Goal: Register for event/course

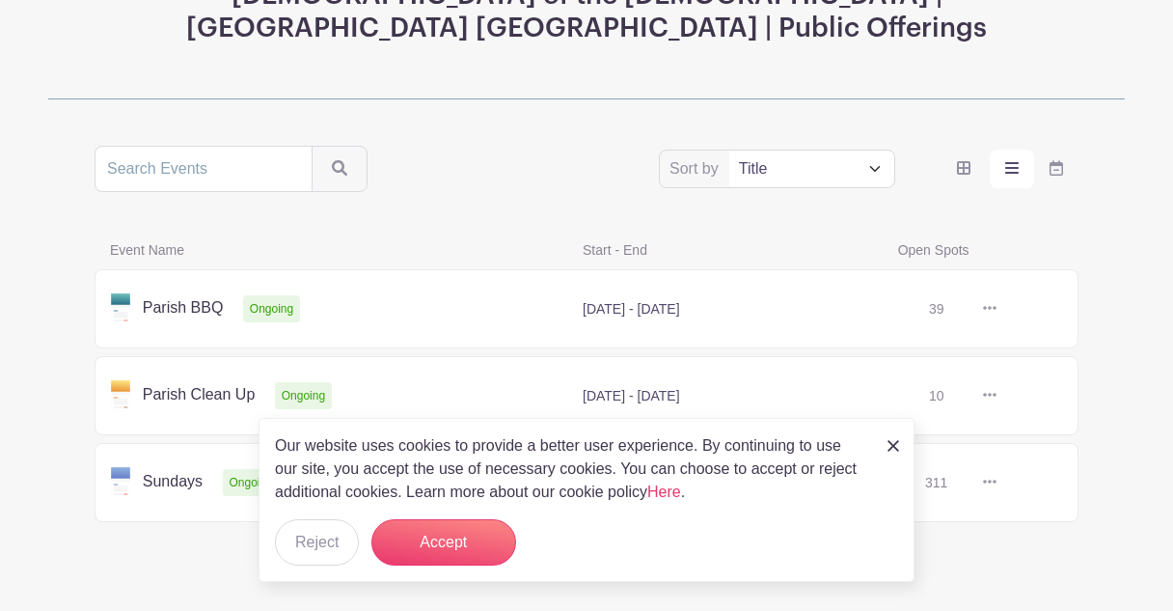
scroll to position [295, 0]
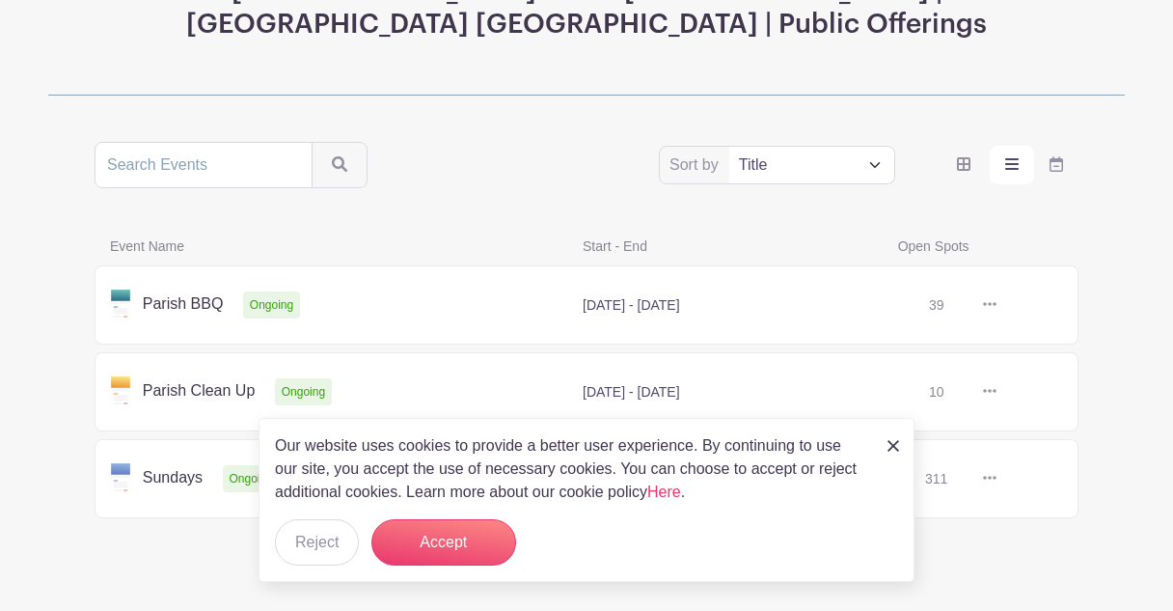
click at [996, 305] on link at bounding box center [996, 305] width 0 height 0
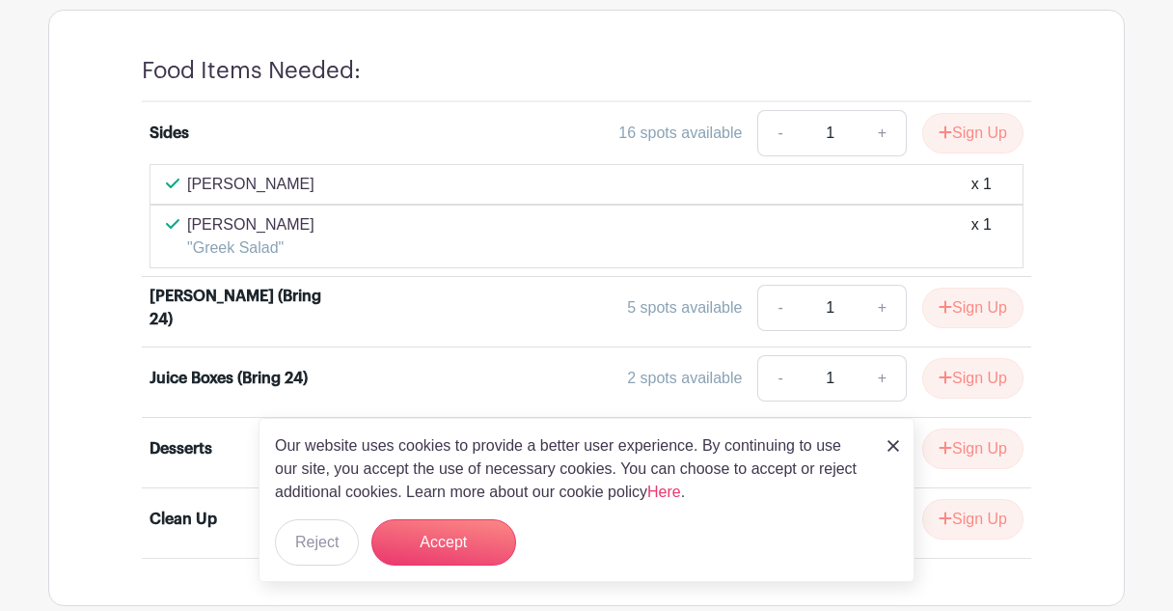
scroll to position [1072, 0]
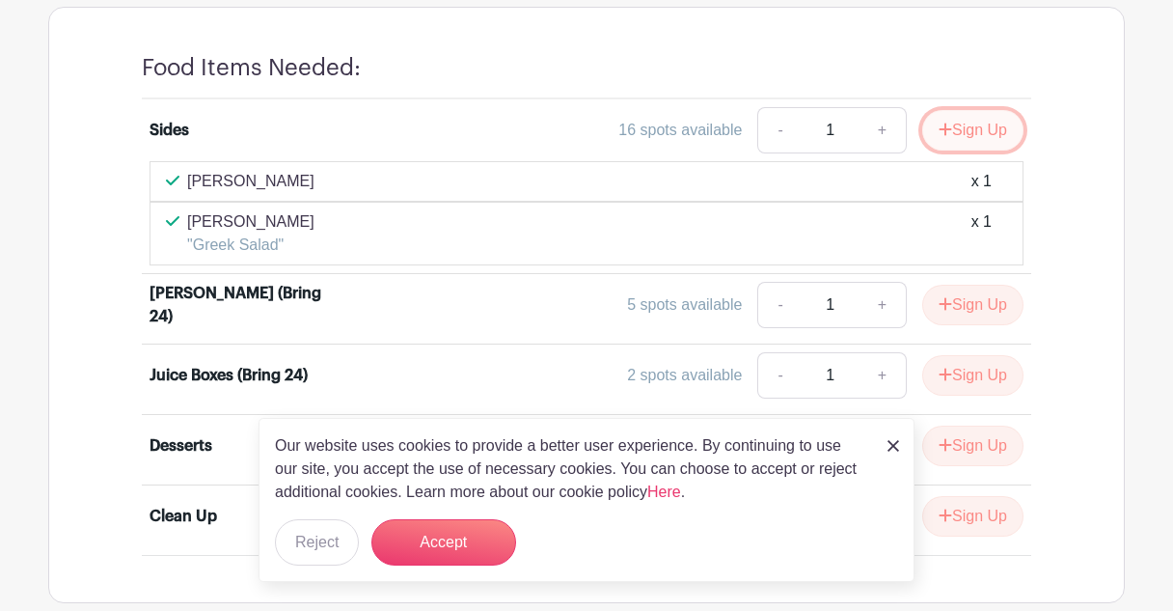
click at [975, 119] on button "Sign Up" at bounding box center [972, 130] width 101 height 41
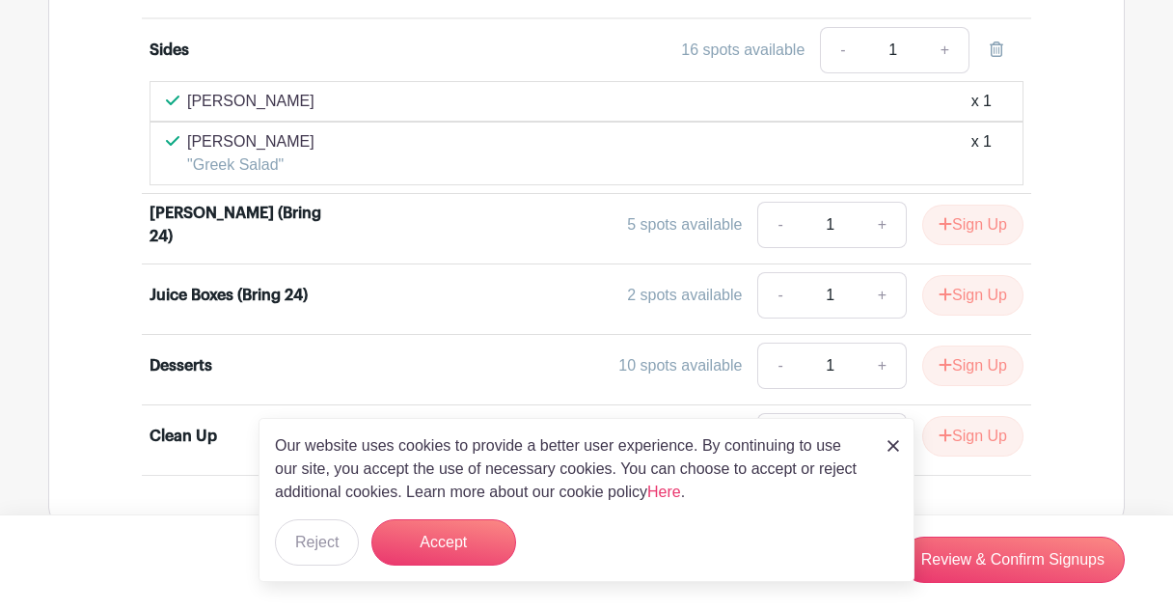
scroll to position [1184, 0]
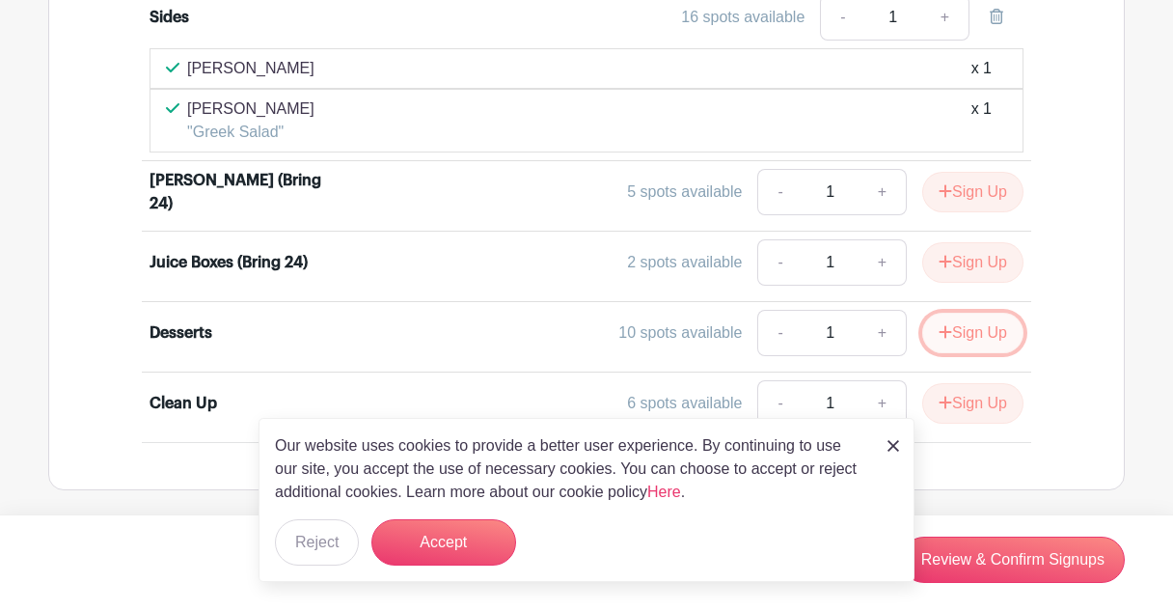
click at [958, 323] on button "Sign Up" at bounding box center [972, 333] width 101 height 41
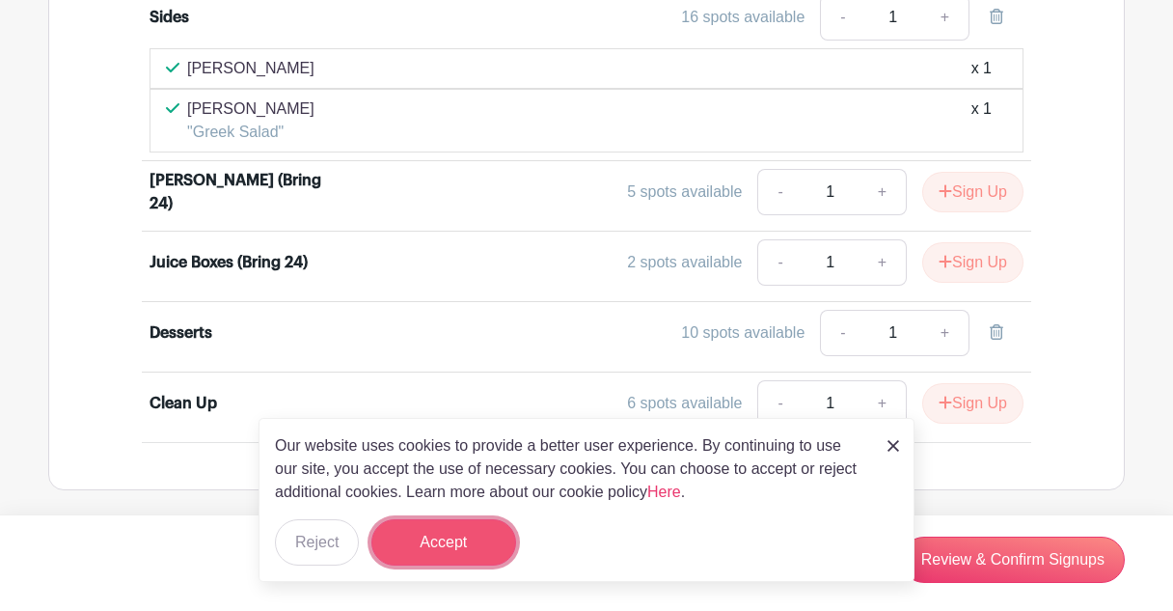
click at [441, 542] on button "Accept" at bounding box center [443, 542] width 145 height 46
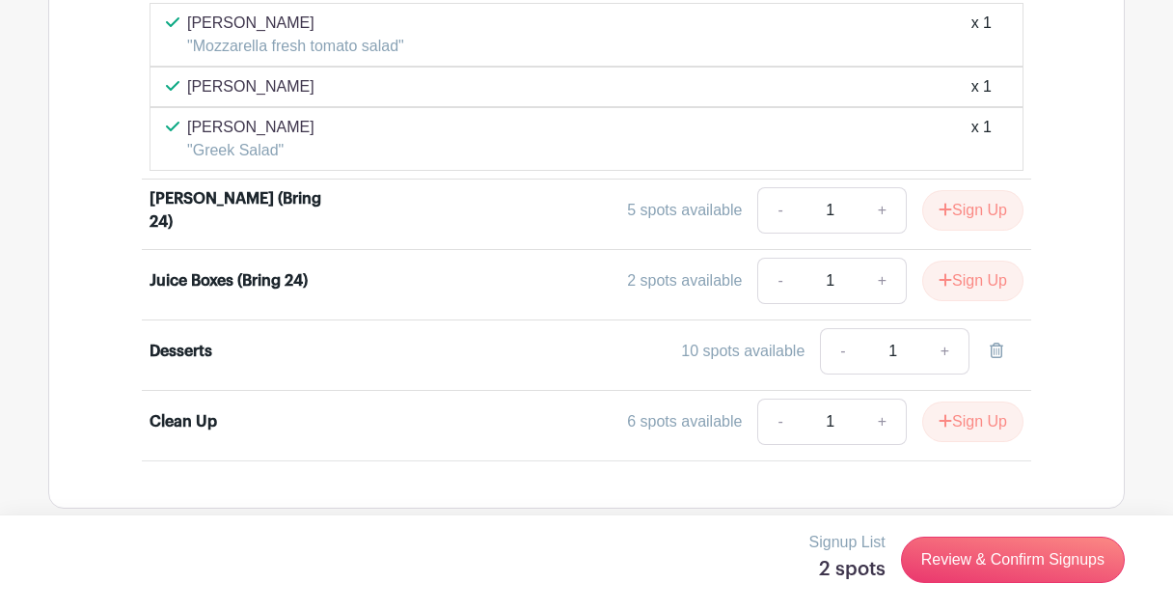
scroll to position [1248, 0]
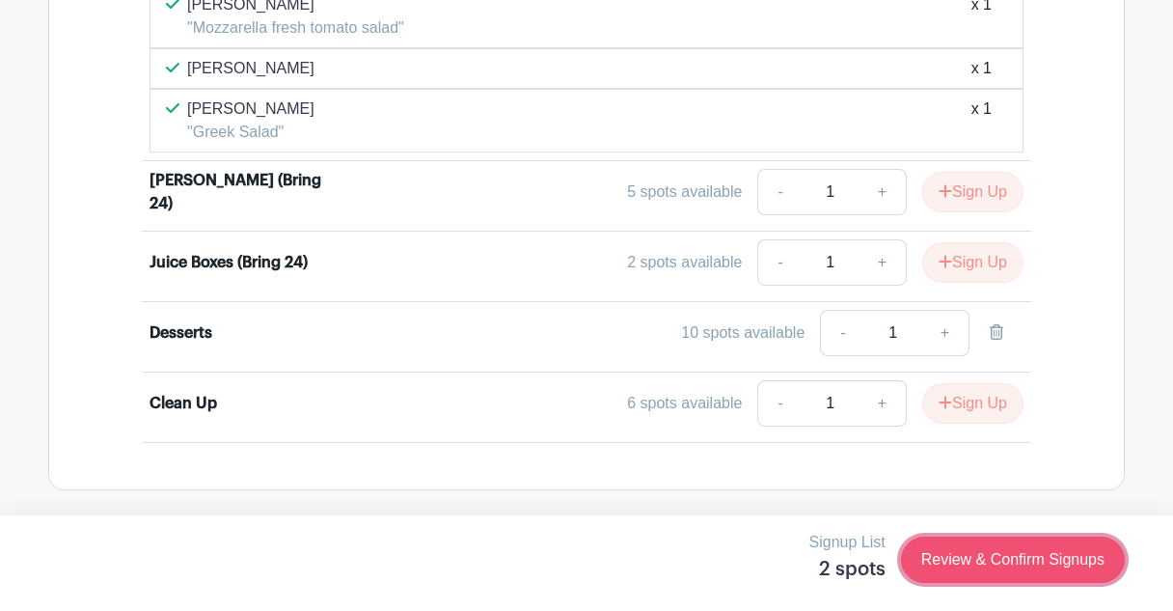
click at [1012, 560] on link "Review & Confirm Signups" at bounding box center [1013, 559] width 224 height 46
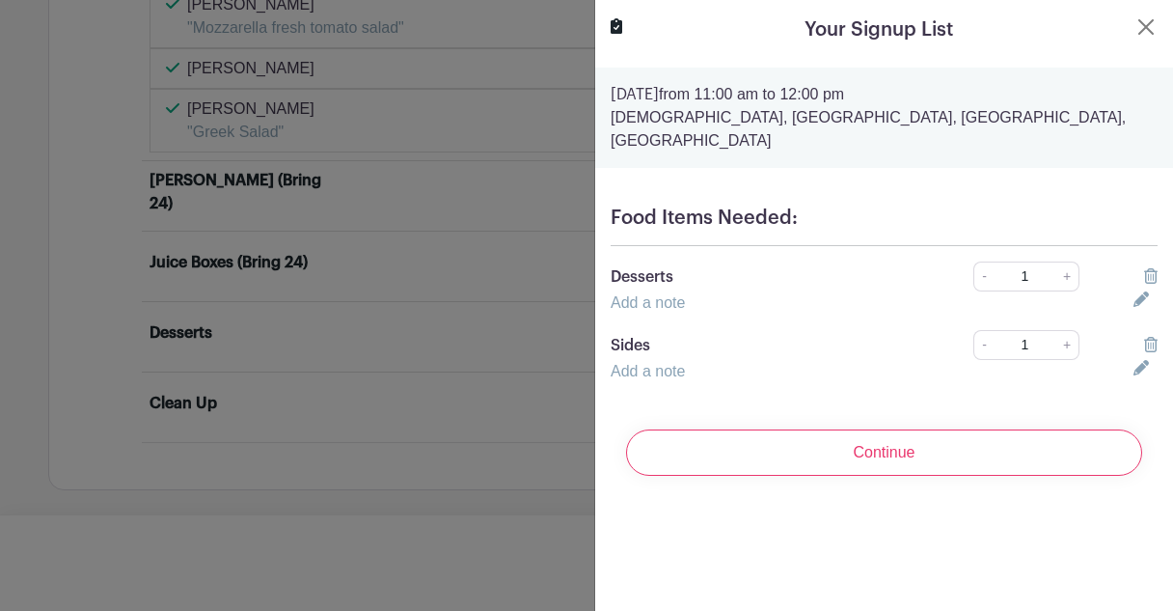
click at [1045, 261] on input "1" at bounding box center [1024, 276] width 63 height 30
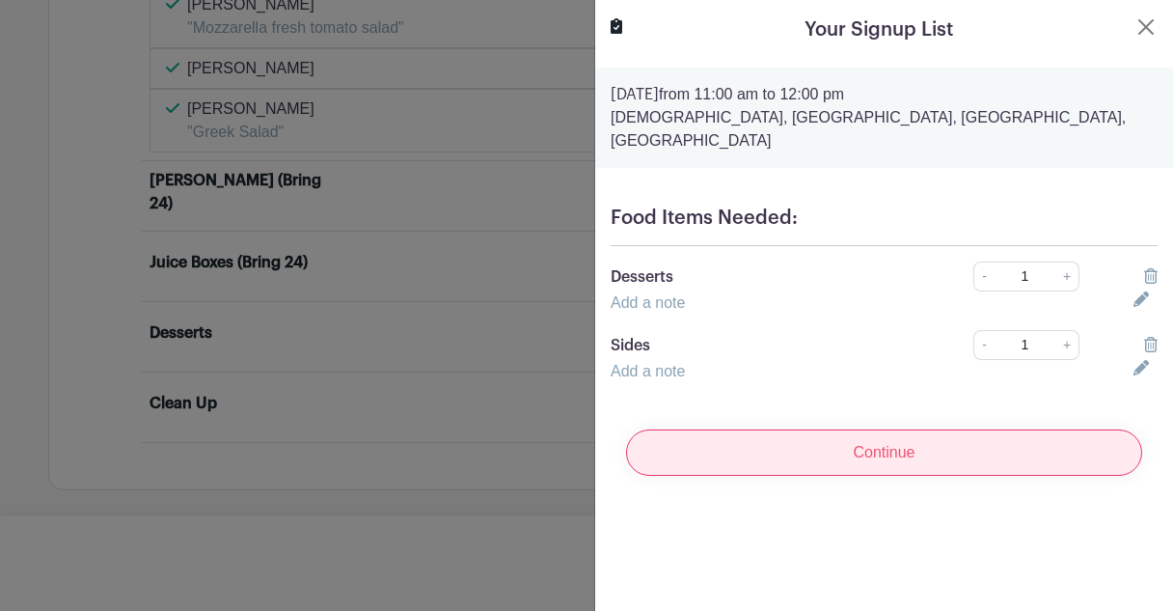
click at [889, 429] on input "Continue" at bounding box center [884, 452] width 516 height 46
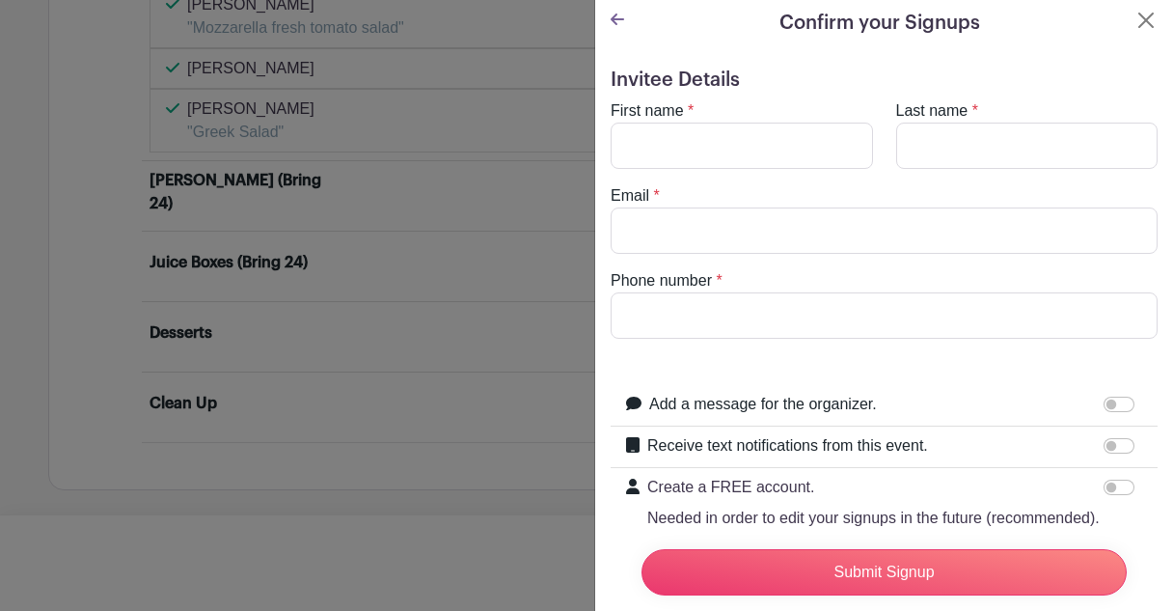
scroll to position [0, 0]
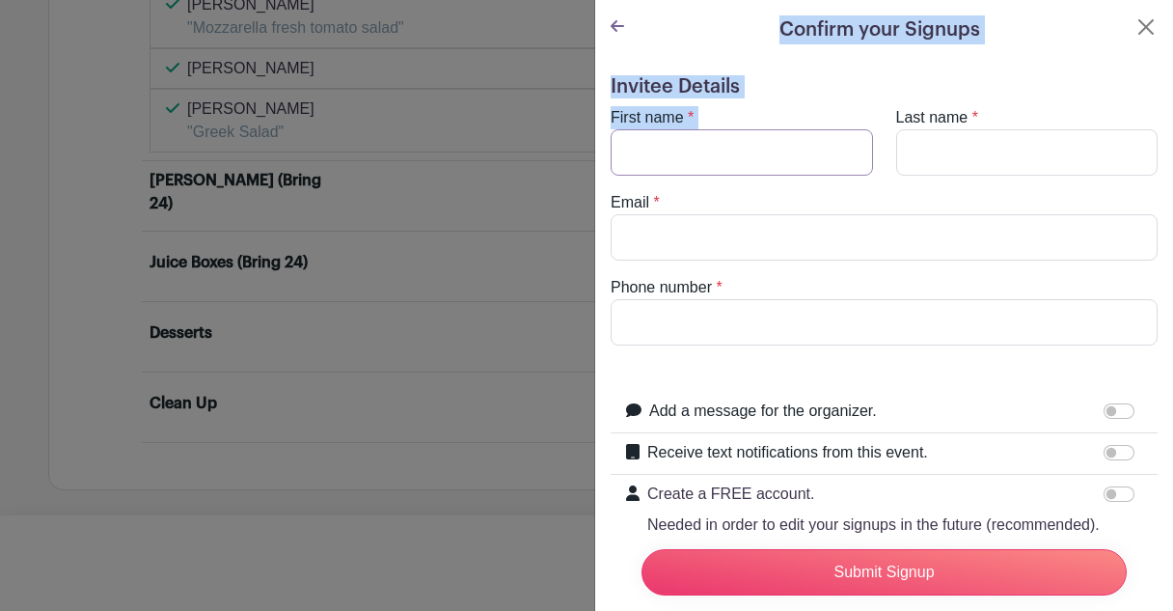
click at [639, 154] on input "First name" at bounding box center [742, 152] width 262 height 46
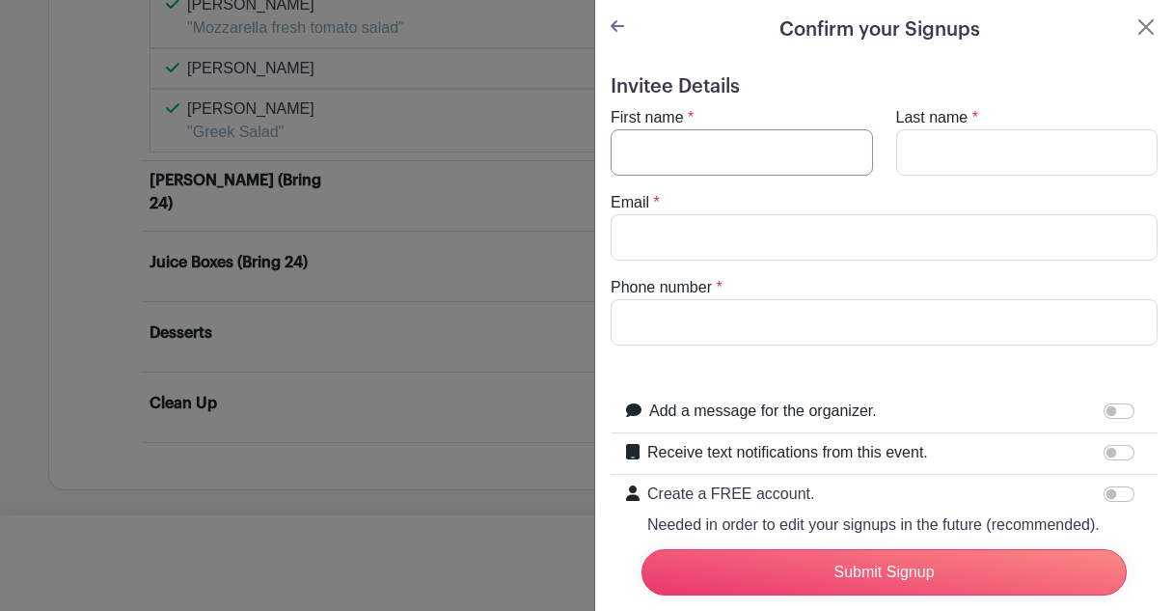
click at [624, 157] on input "First name" at bounding box center [742, 152] width 262 height 46
type input "[PERSON_NAME]"
click at [923, 151] on input "Last name" at bounding box center [1027, 152] width 262 height 46
type input "[PERSON_NAME]"
click at [634, 243] on input "Email" at bounding box center [884, 237] width 547 height 46
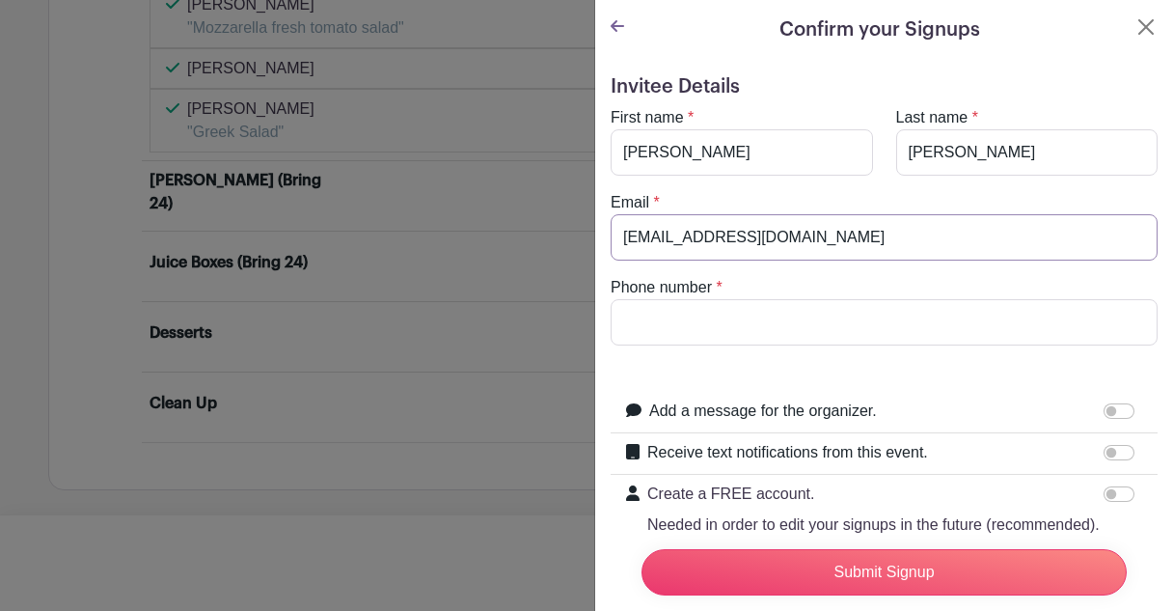
type input "[EMAIL_ADDRESS][DOMAIN_NAME]"
click at [639, 327] on input "Phone number" at bounding box center [884, 322] width 547 height 46
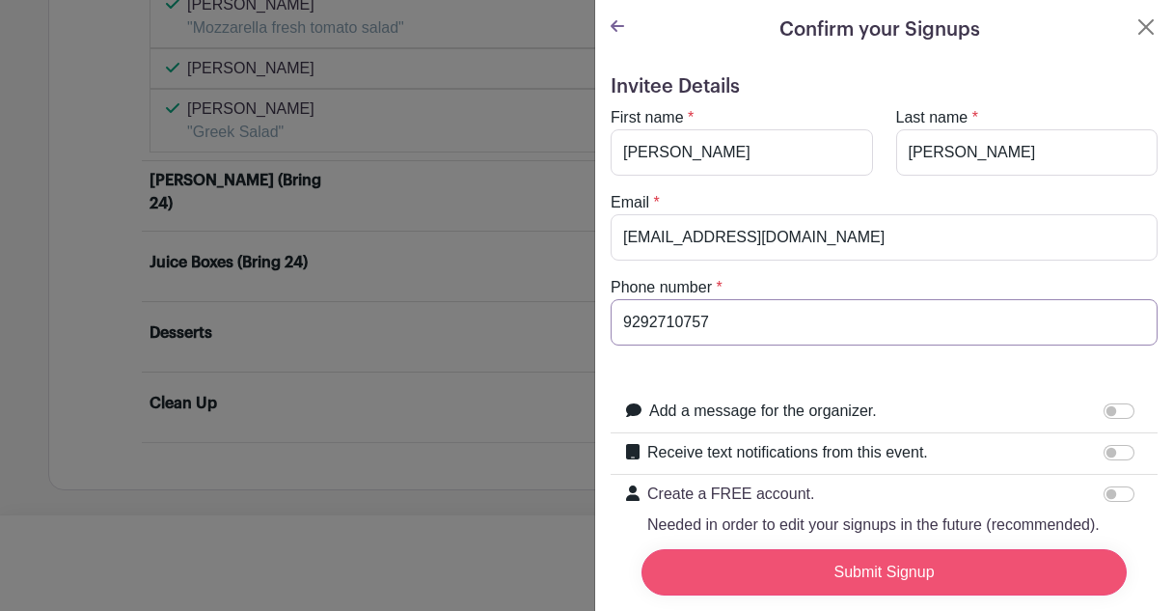
type input "9292710757"
click at [931, 562] on input "Submit Signup" at bounding box center [883, 572] width 485 height 46
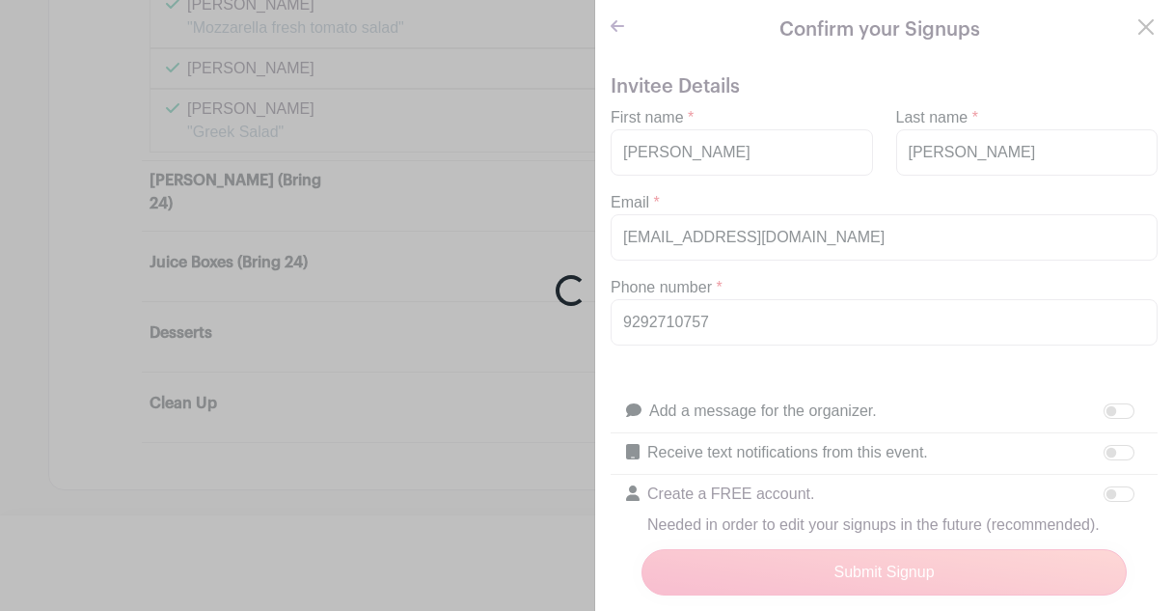
scroll to position [1289, 0]
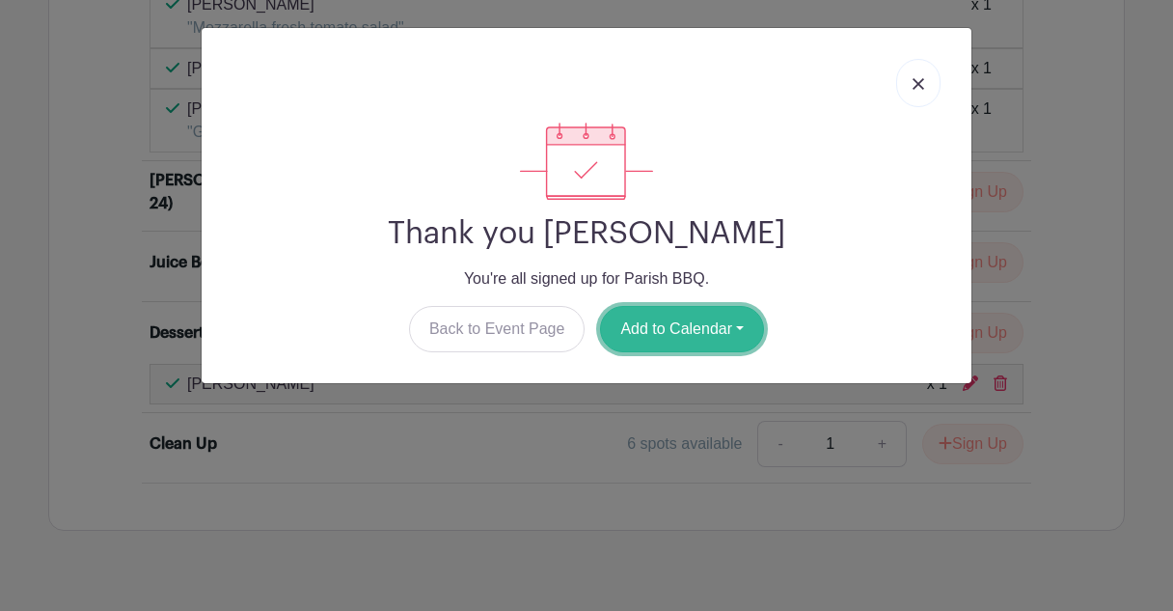
click at [676, 329] on button "Add to Calendar" at bounding box center [682, 329] width 164 height 46
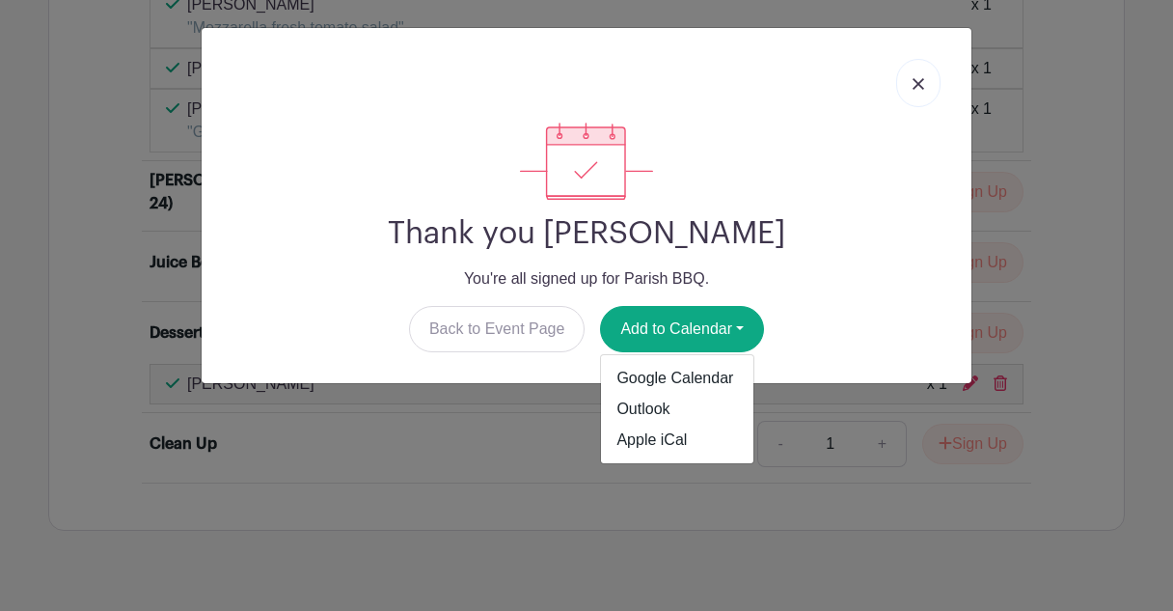
click at [915, 77] on link at bounding box center [918, 83] width 44 height 48
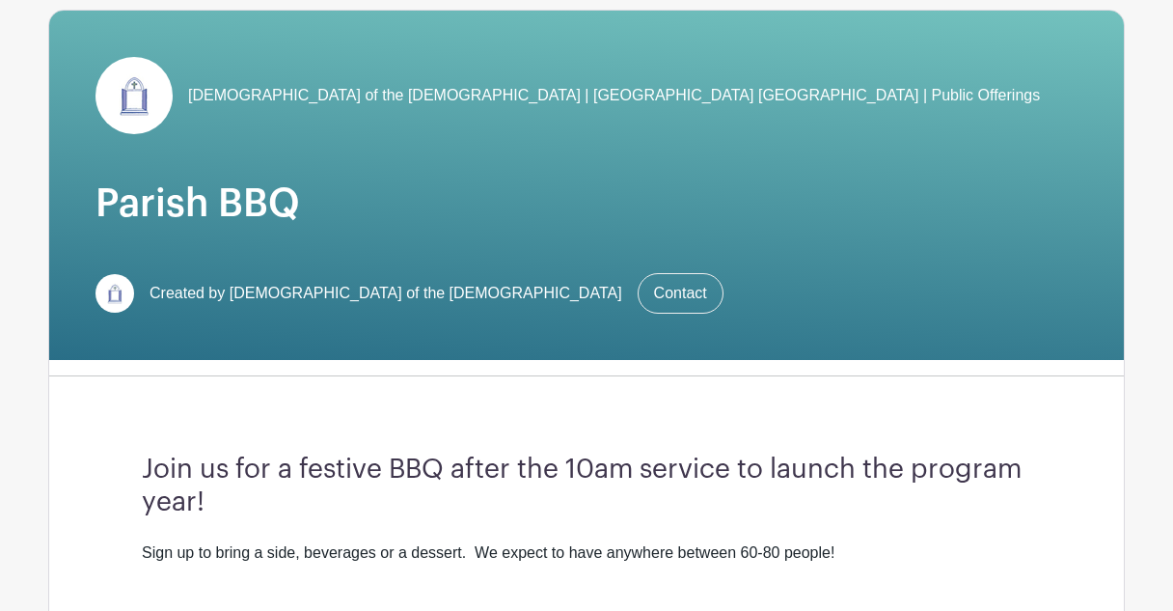
scroll to position [0, 0]
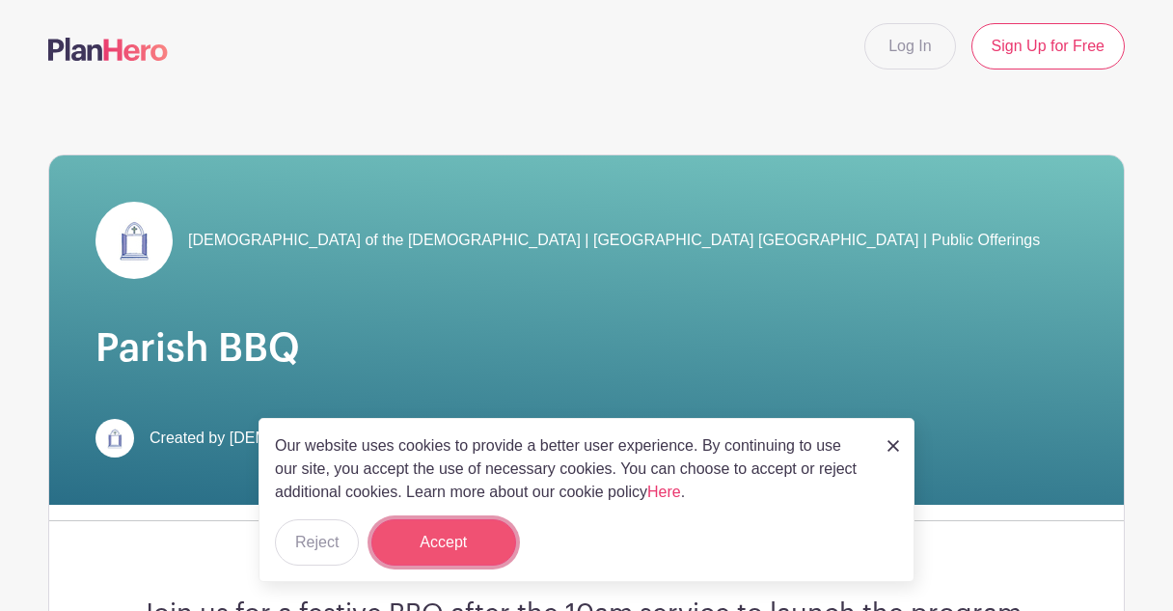
click at [457, 531] on button "Accept" at bounding box center [443, 542] width 145 height 46
